Goal: Ask a question

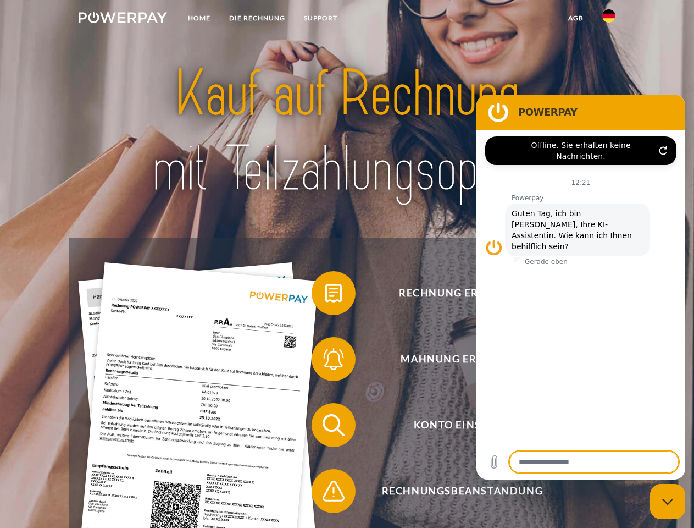
click at [123, 19] on img at bounding box center [123, 17] width 89 height 11
click at [609, 19] on img at bounding box center [609, 15] width 13 height 13
click at [576, 18] on link "agb" at bounding box center [576, 18] width 34 height 20
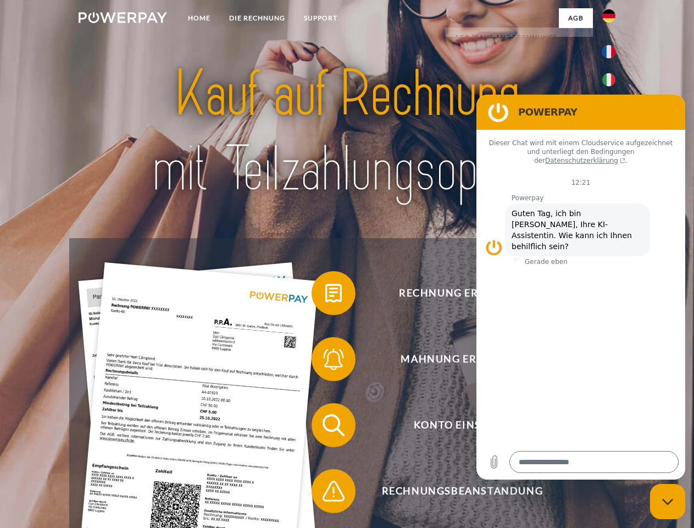
click at [325, 295] on span at bounding box center [317, 293] width 55 height 55
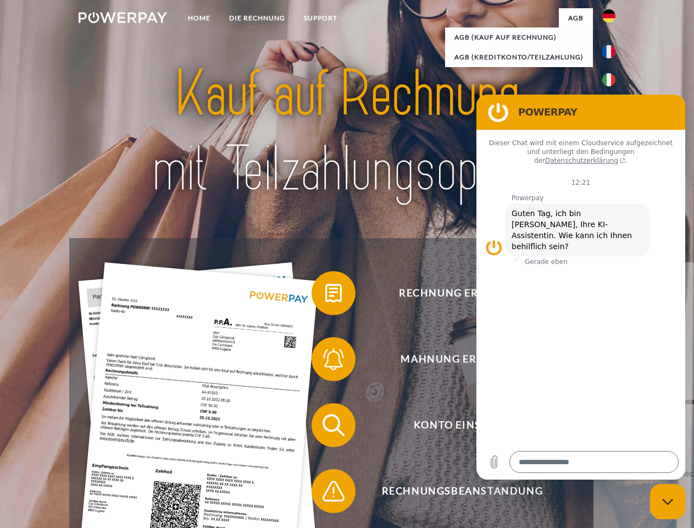
click at [325, 361] on span at bounding box center [317, 358] width 55 height 55
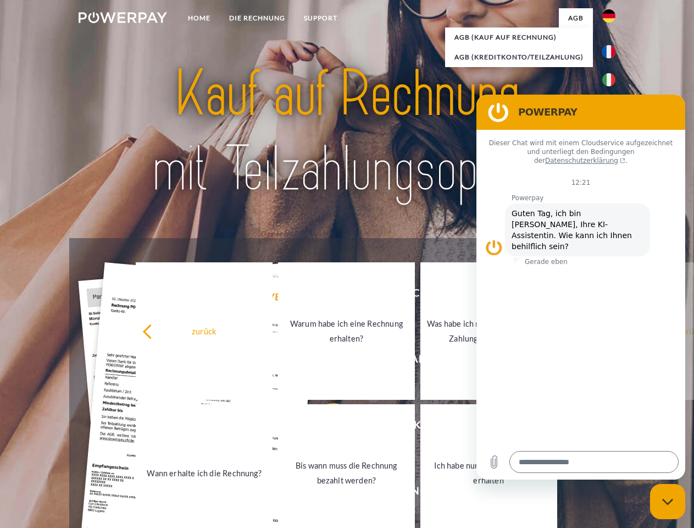
click at [325, 427] on link "Bis wann muss die Rechnung bezahlt werden?" at bounding box center [346, 472] width 137 height 137
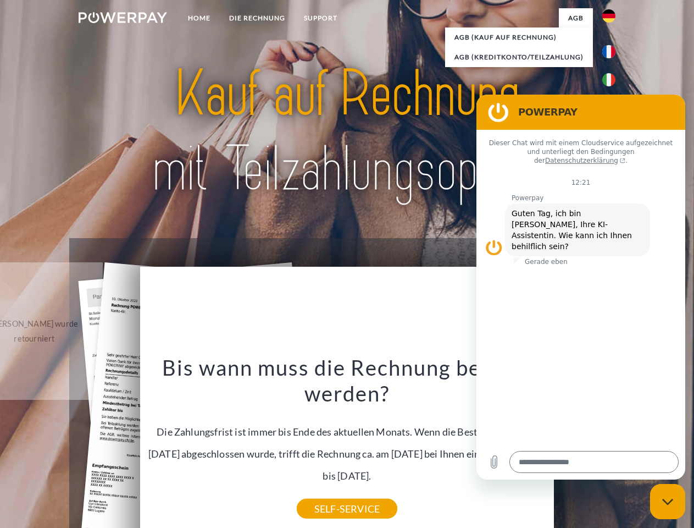
click at [668, 501] on icon "Messaging-Fenster schließen" at bounding box center [668, 501] width 12 height 7
type textarea "*"
